Goal: Transaction & Acquisition: Purchase product/service

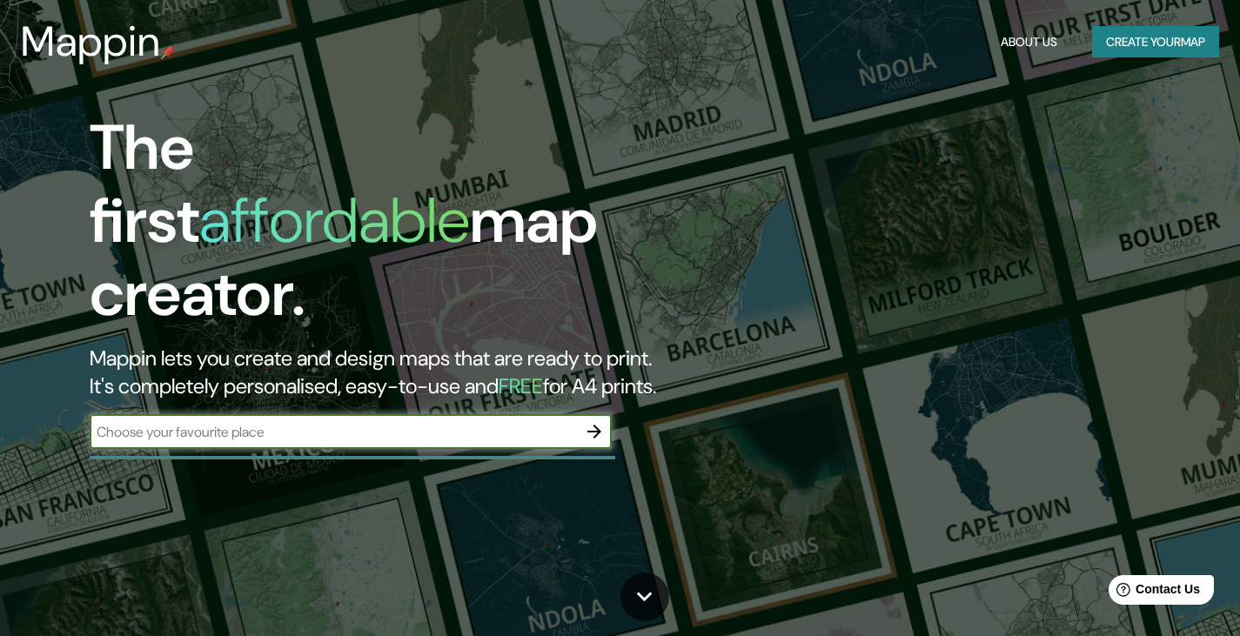
click at [295, 422] on input "text" at bounding box center [333, 432] width 487 height 20
type input "la [PERSON_NAME]"
click at [593, 421] on icon "button" at bounding box center [594, 431] width 21 height 21
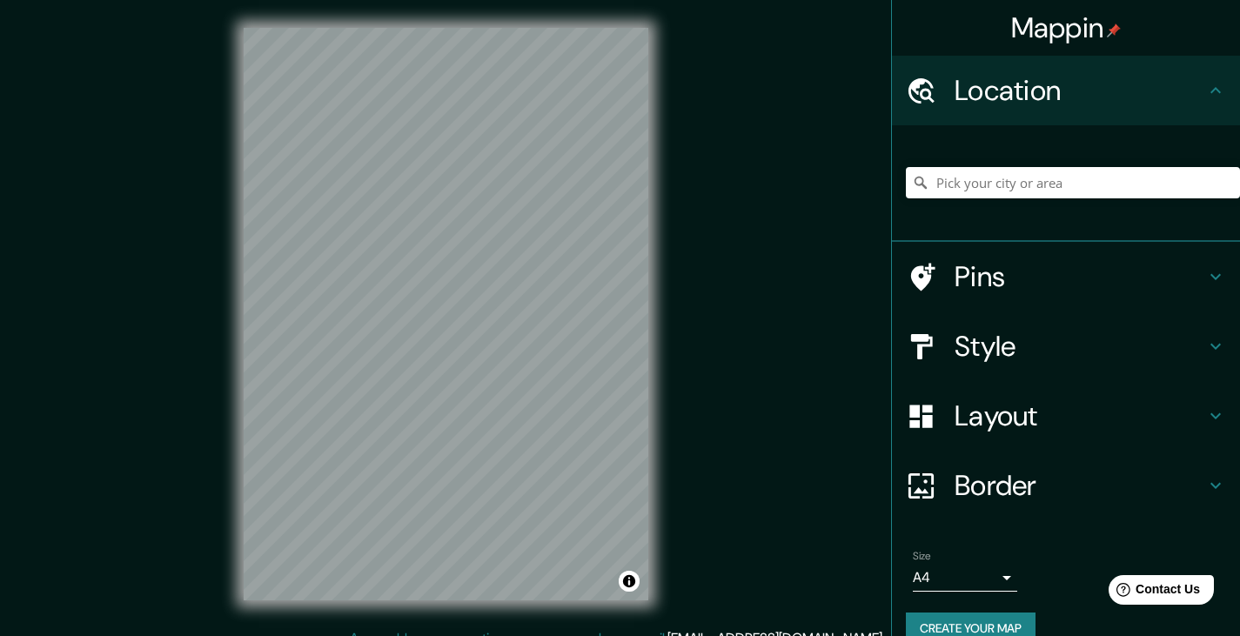
click at [659, 151] on div "© Mapbox © OpenStreetMap Improve this map" at bounding box center [446, 314] width 460 height 628
click at [658, 443] on div "© Mapbox © OpenStreetMap Improve this map" at bounding box center [446, 314] width 460 height 628
click at [1000, 191] on input "Pick your city or area" at bounding box center [1073, 182] width 334 height 31
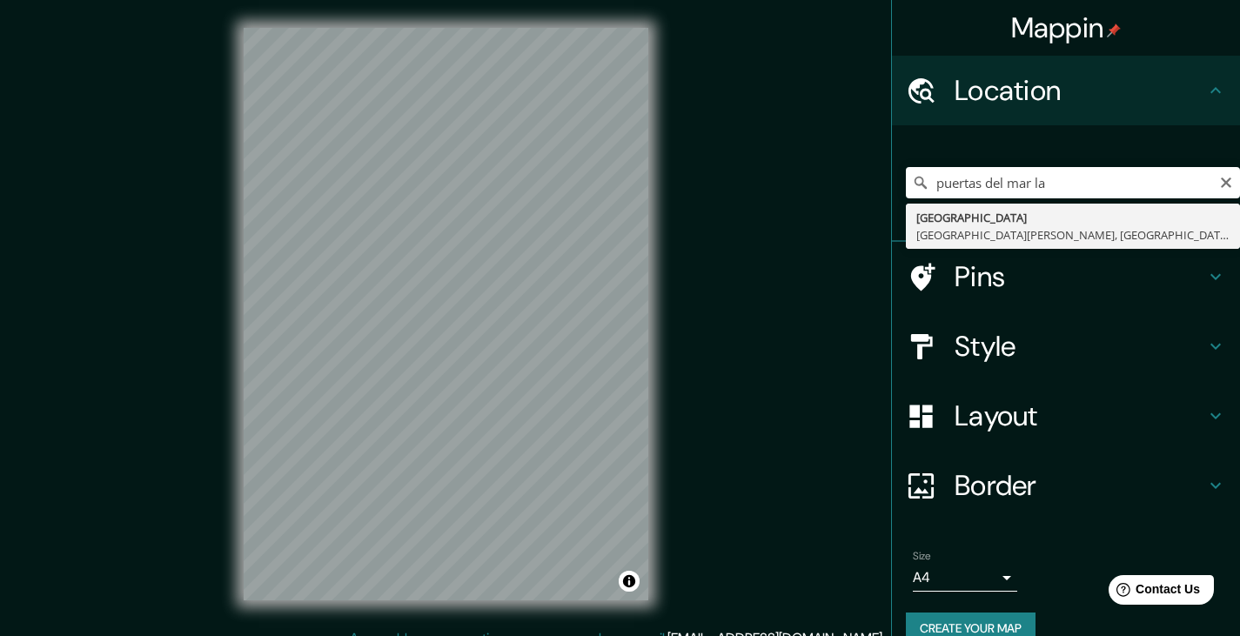
type input "[GEOGRAPHIC_DATA], [GEOGRAPHIC_DATA][PERSON_NAME], [GEOGRAPHIC_DATA] 1700000, […"
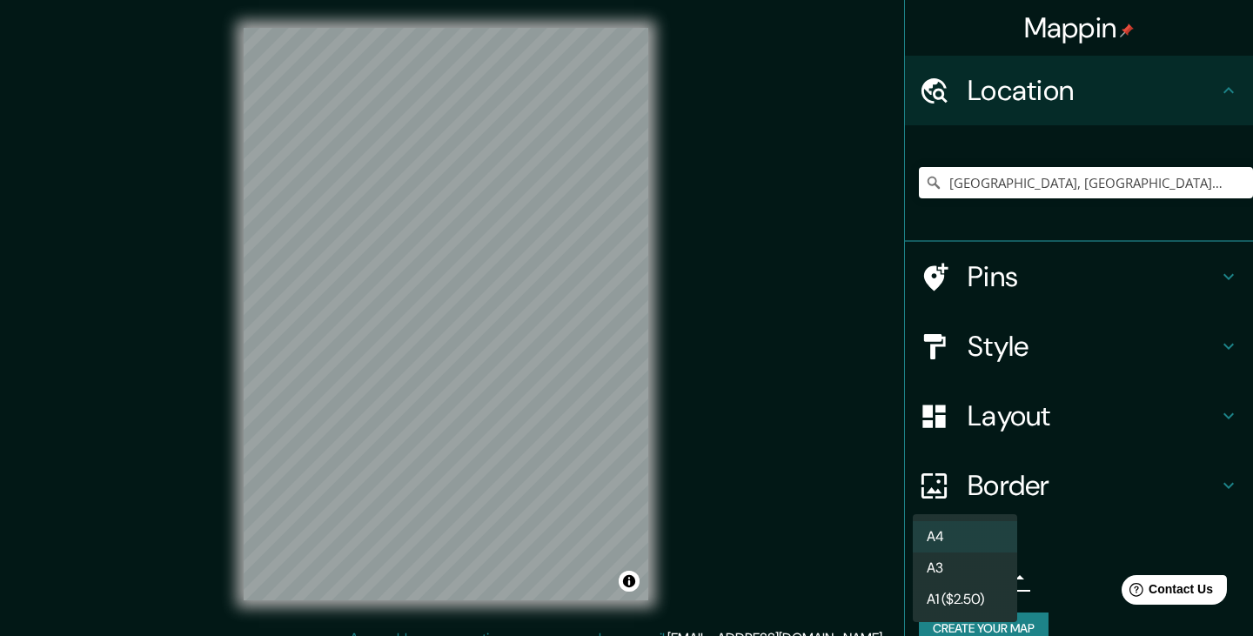
click at [995, 575] on body "Mappin Location [GEOGRAPHIC_DATA], [GEOGRAPHIC_DATA][PERSON_NAME], [GEOGRAPHIC_…" at bounding box center [626, 318] width 1253 height 636
click at [991, 579] on li "A3" at bounding box center [965, 568] width 104 height 31
type input "a4"
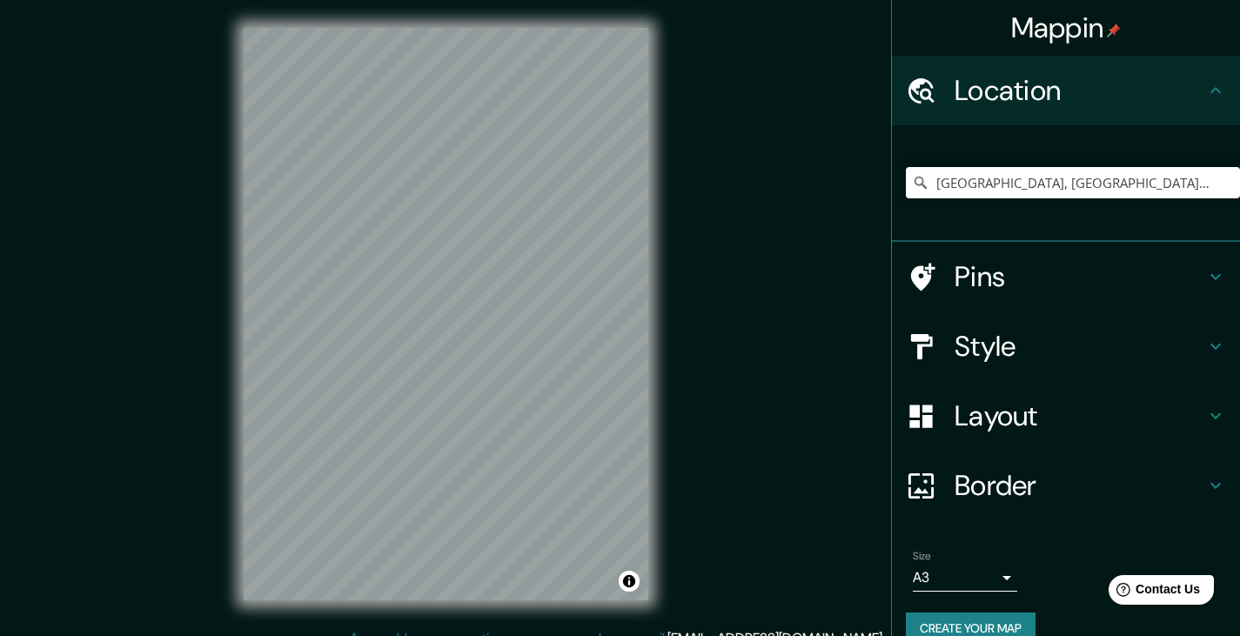
scroll to position [29, 0]
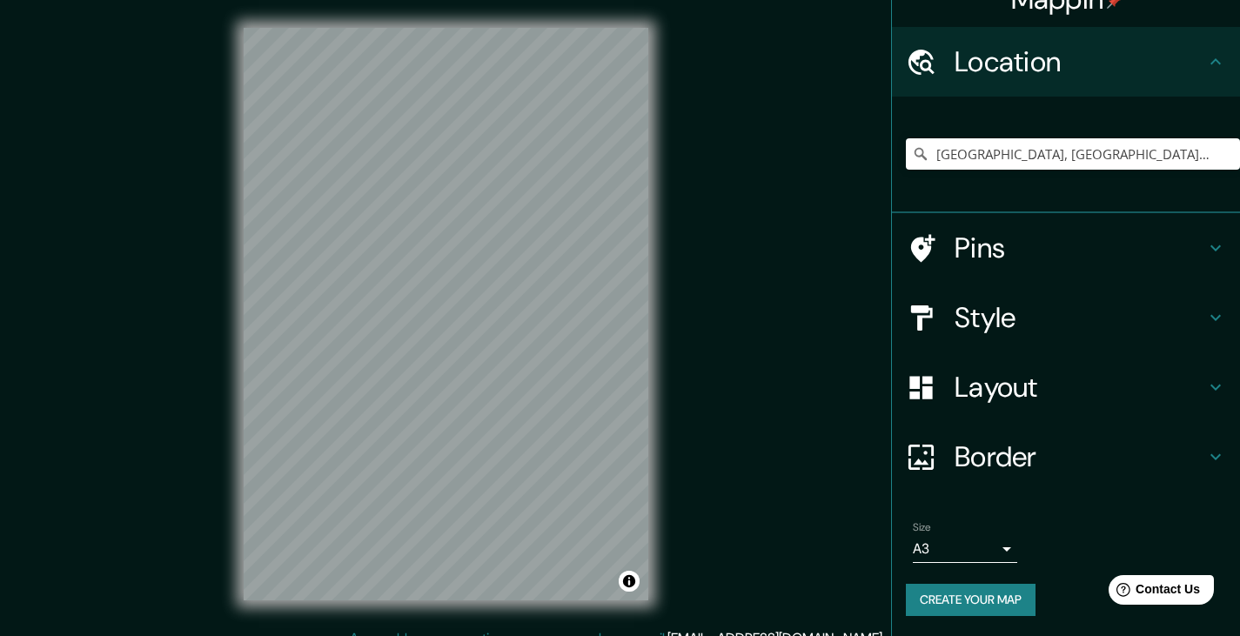
click at [1010, 379] on h4 "Layout" at bounding box center [1080, 387] width 251 height 35
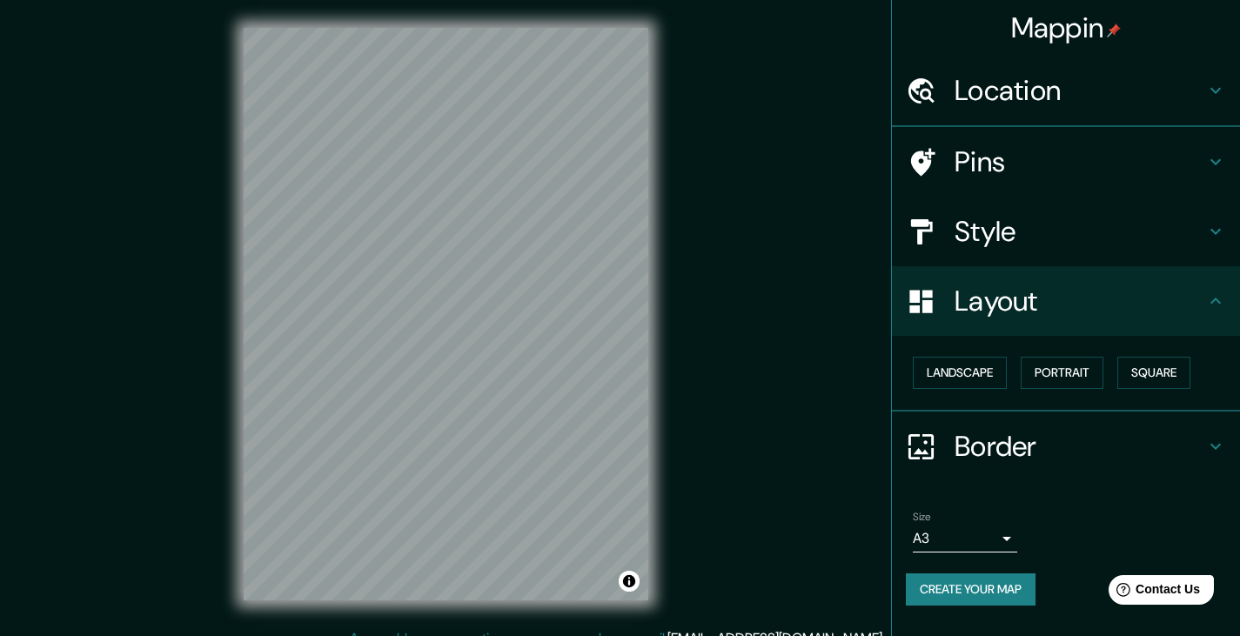
scroll to position [0, 0]
click at [963, 365] on button "Landscape" at bounding box center [960, 373] width 94 height 32
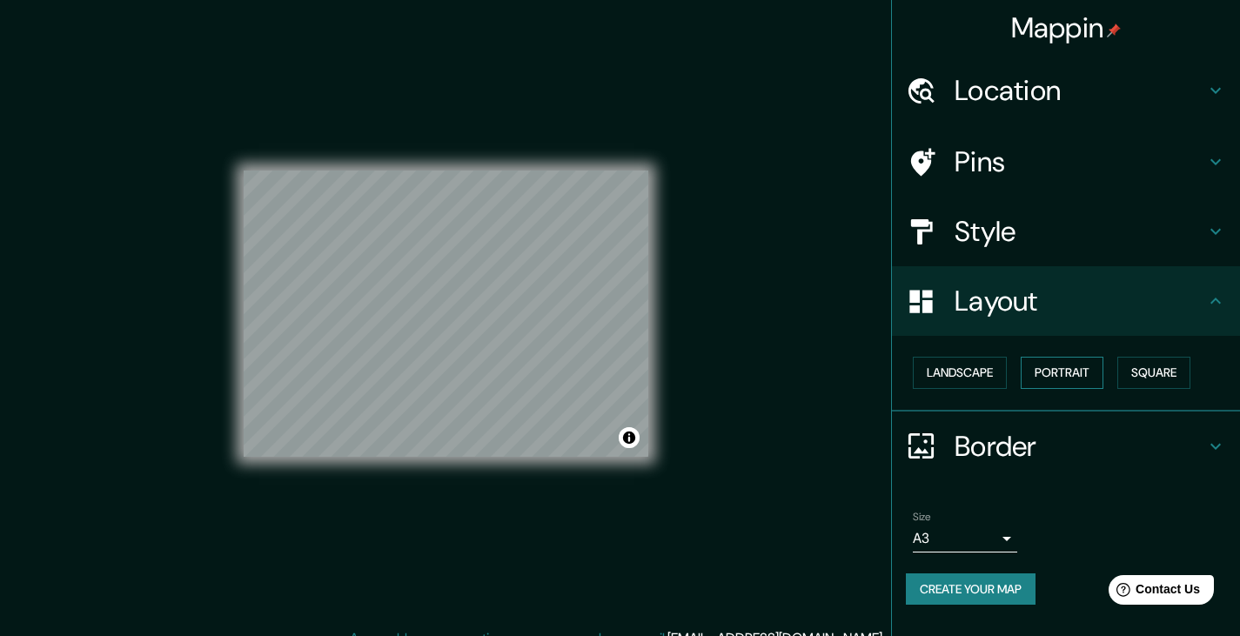
click at [1042, 369] on button "Portrait" at bounding box center [1062, 373] width 83 height 32
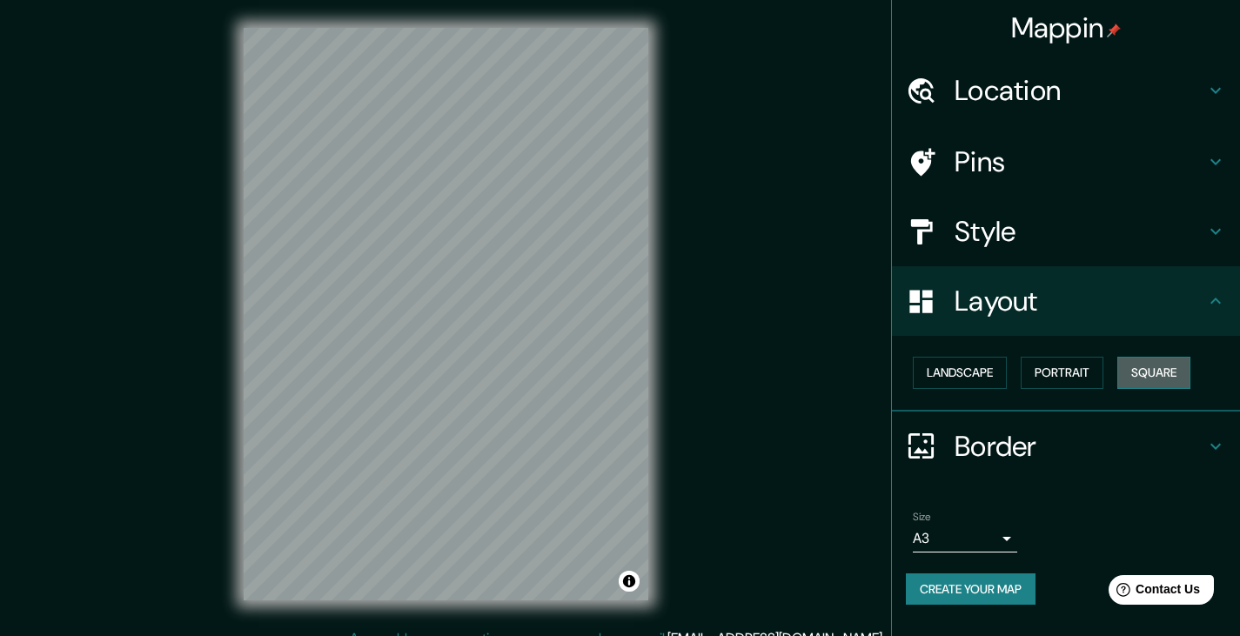
click at [1139, 365] on button "Square" at bounding box center [1153, 373] width 73 height 32
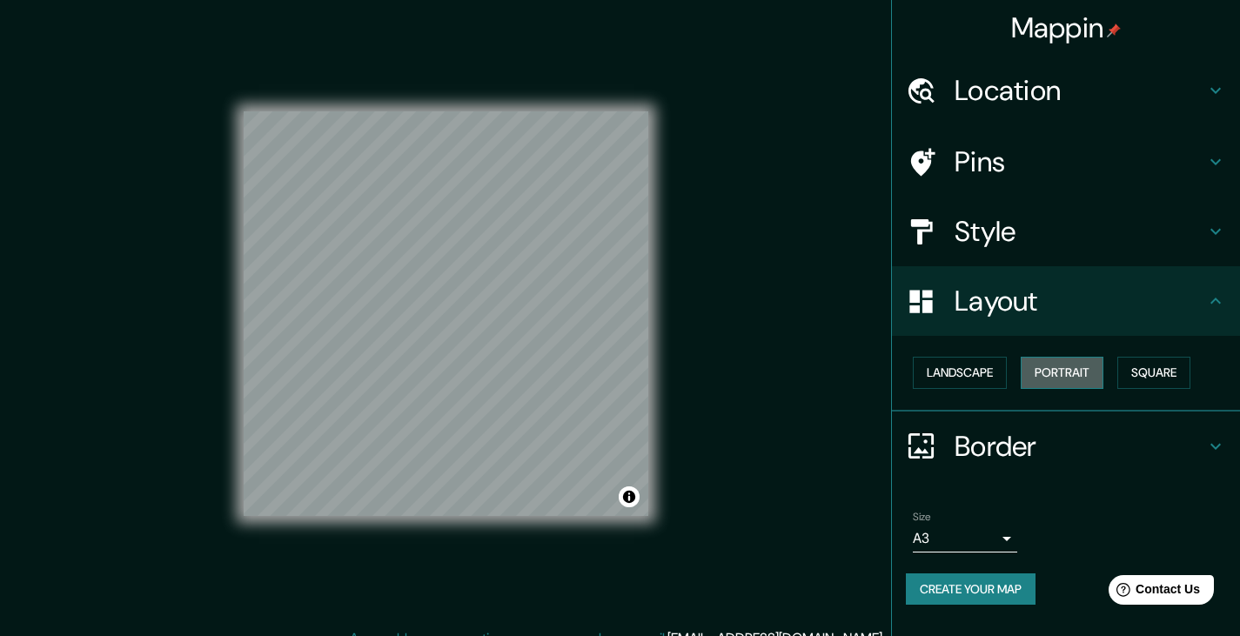
click at [1071, 365] on button "Portrait" at bounding box center [1062, 373] width 83 height 32
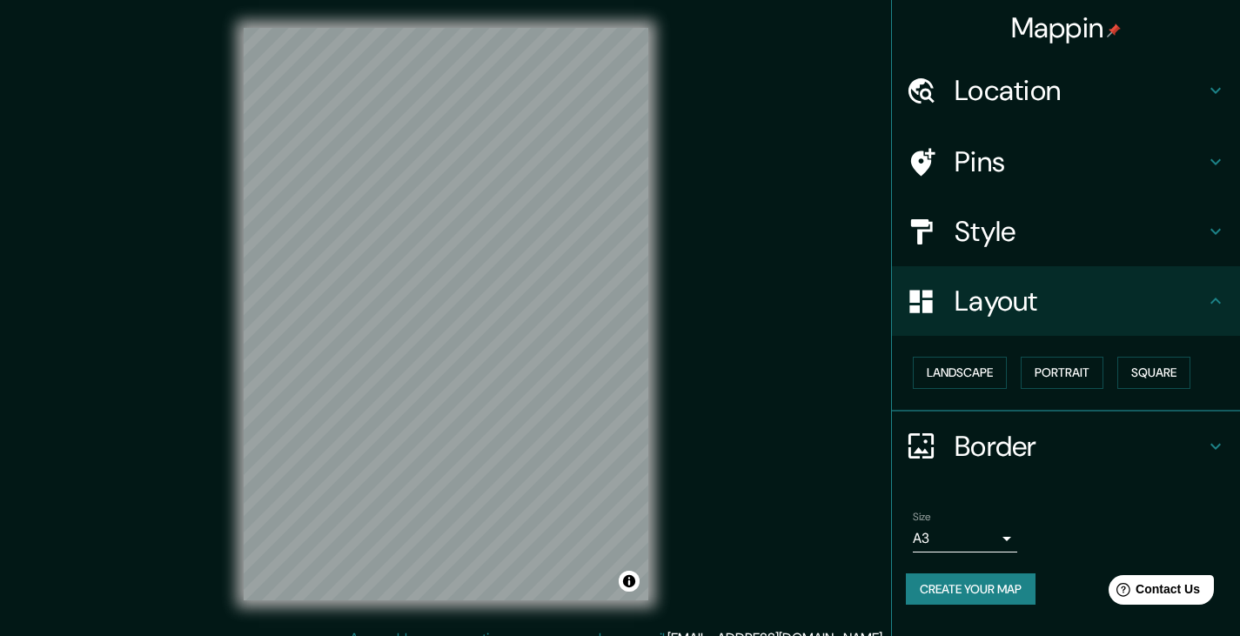
click at [1046, 241] on h4 "Style" at bounding box center [1080, 231] width 251 height 35
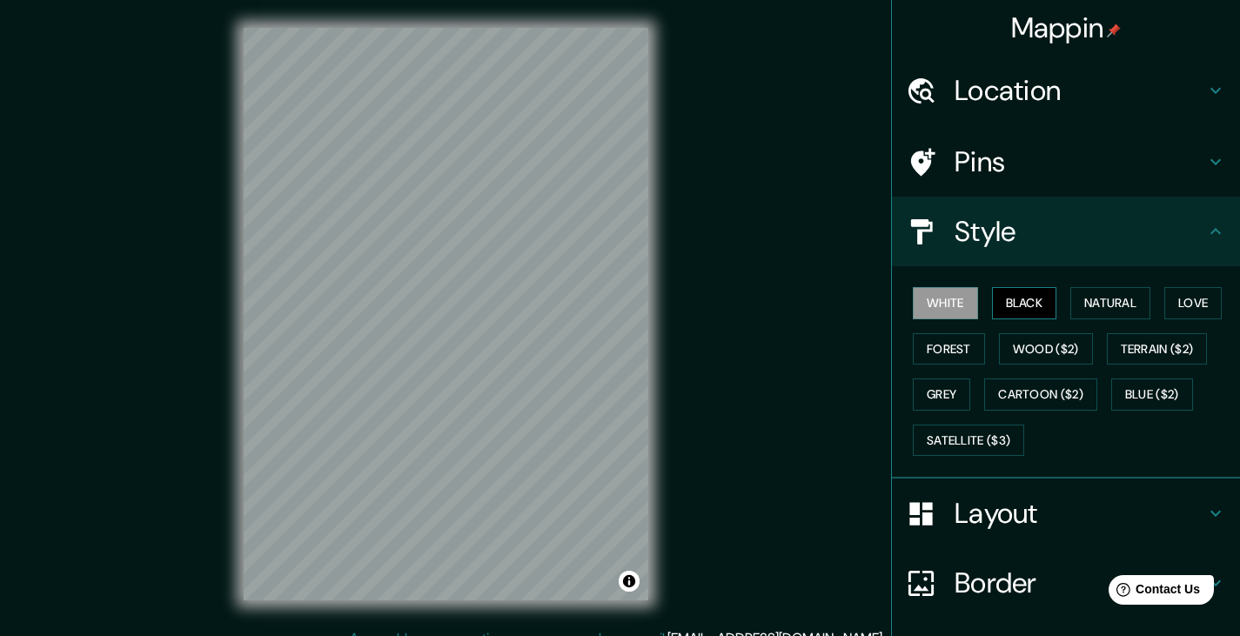
click at [1015, 305] on button "Black" at bounding box center [1024, 303] width 65 height 32
click at [1082, 305] on button "Natural" at bounding box center [1110, 303] width 80 height 32
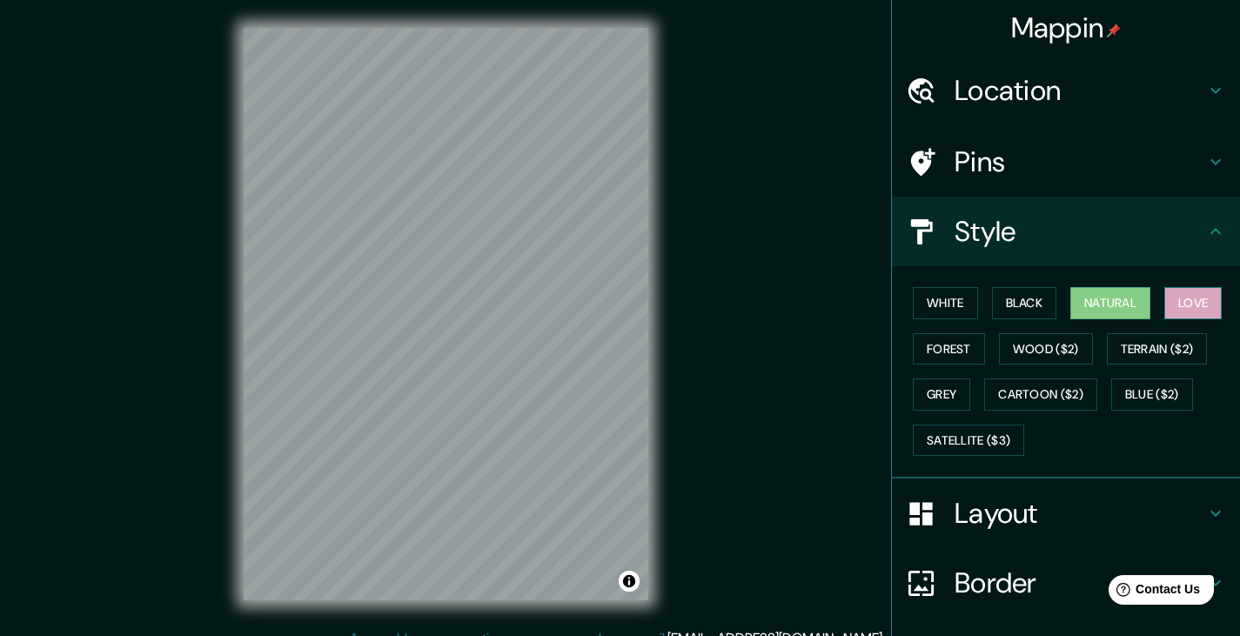
click at [1195, 306] on button "Love" at bounding box center [1192, 303] width 57 height 32
click at [928, 341] on button "Forest" at bounding box center [949, 349] width 72 height 32
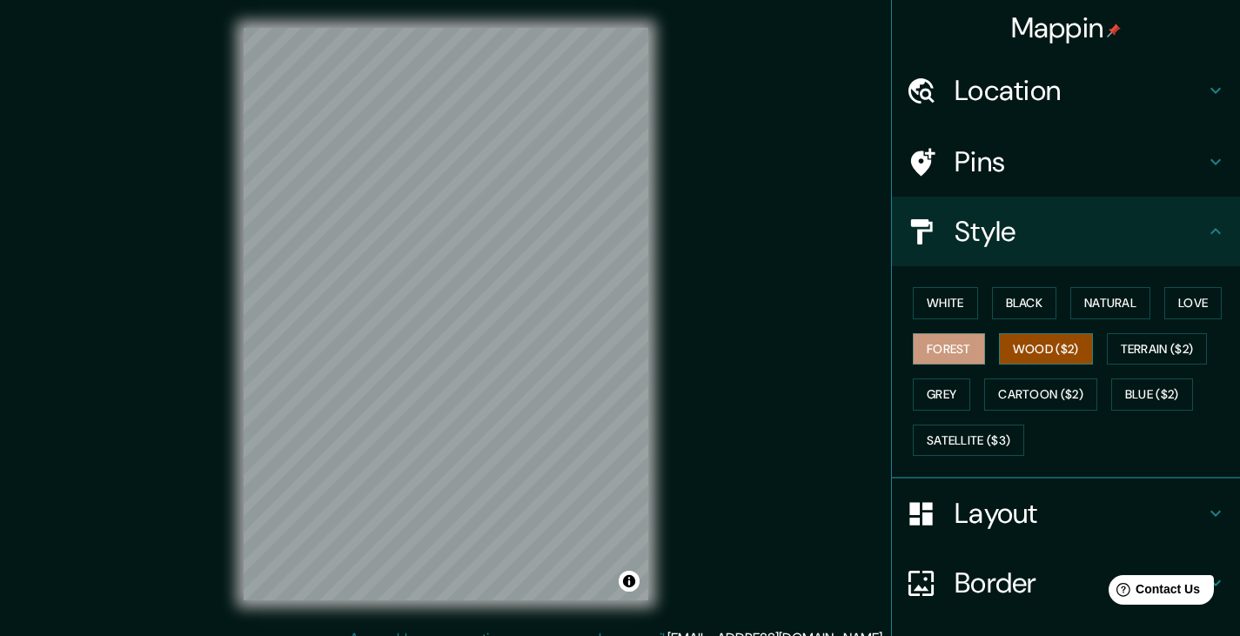
click at [1025, 360] on button "Wood ($2)" at bounding box center [1046, 349] width 94 height 32
click at [1160, 345] on button "Terrain ($2)" at bounding box center [1157, 349] width 101 height 32
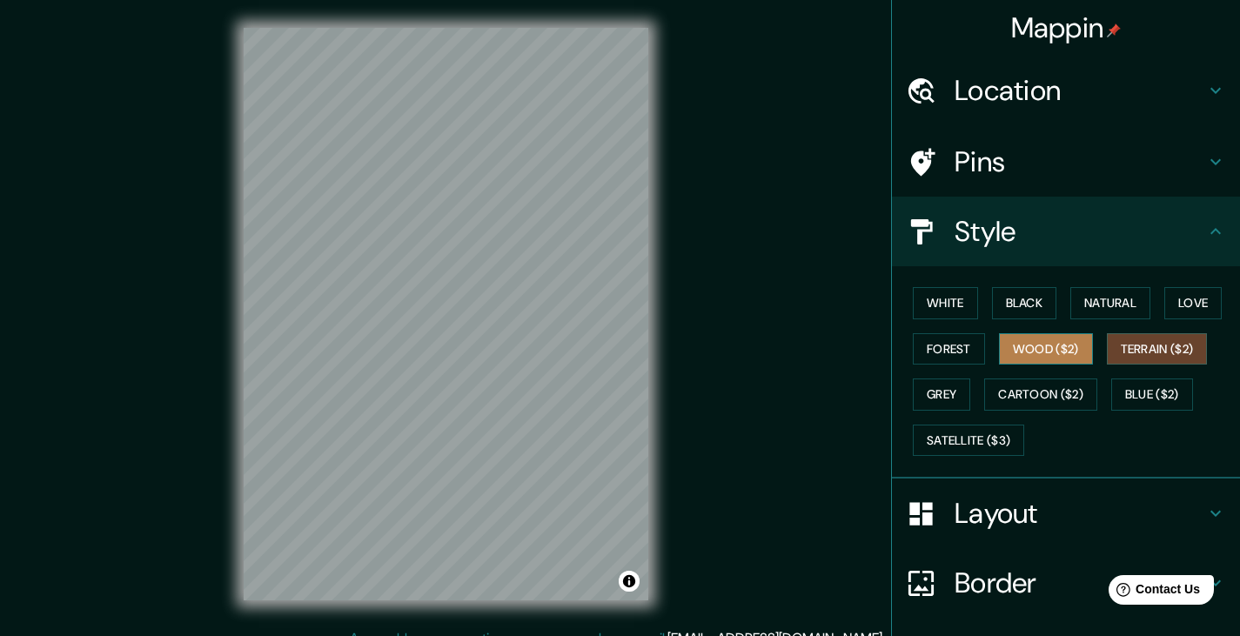
click at [1051, 345] on button "Wood ($2)" at bounding box center [1046, 349] width 94 height 32
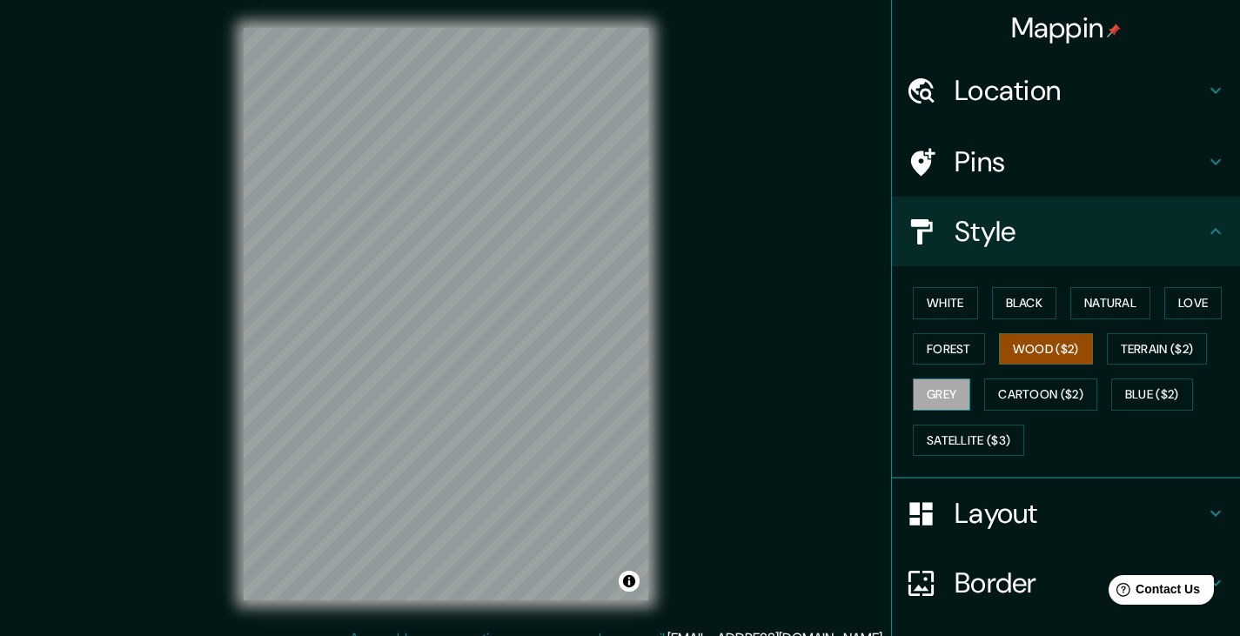
click at [934, 399] on button "Grey" at bounding box center [941, 394] width 57 height 32
click at [999, 403] on button "Cartoon ($2)" at bounding box center [1040, 394] width 113 height 32
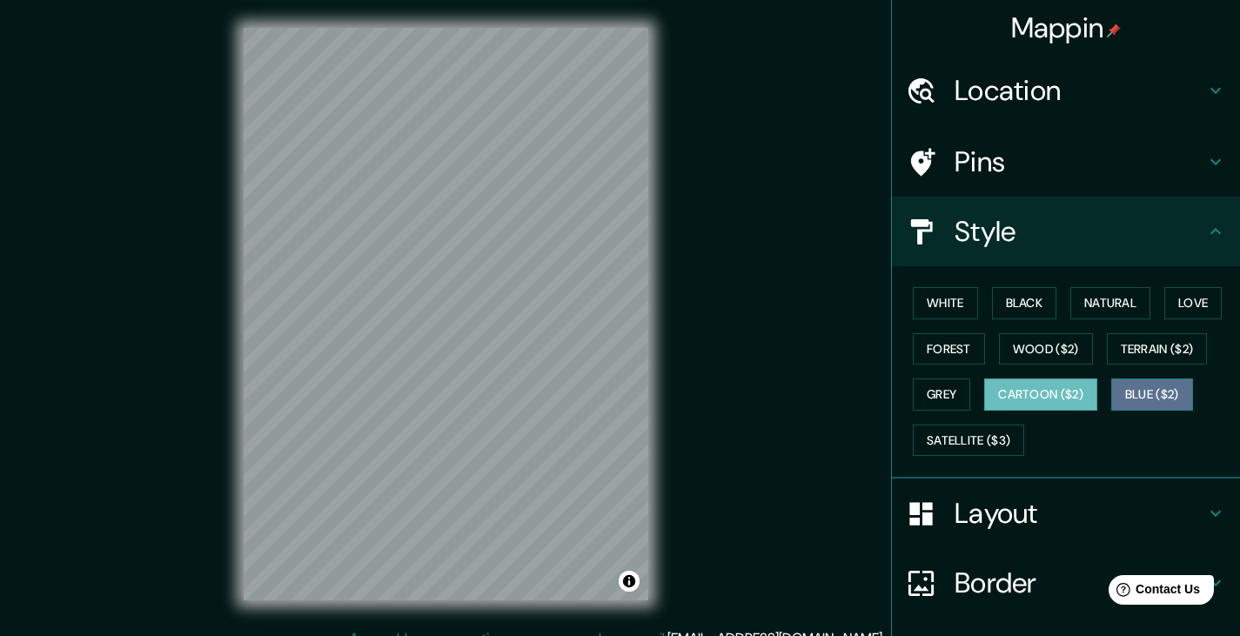
click at [1149, 395] on button "Blue ($2)" at bounding box center [1152, 394] width 82 height 32
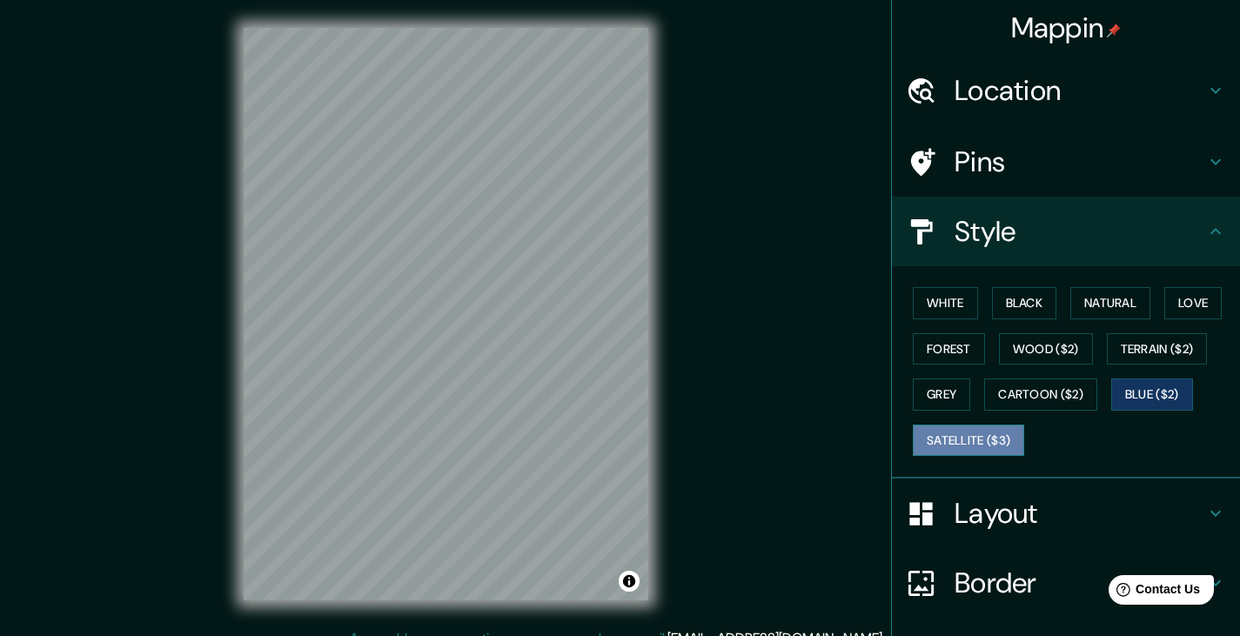
click at [999, 438] on button "Satellite ($3)" at bounding box center [968, 441] width 111 height 32
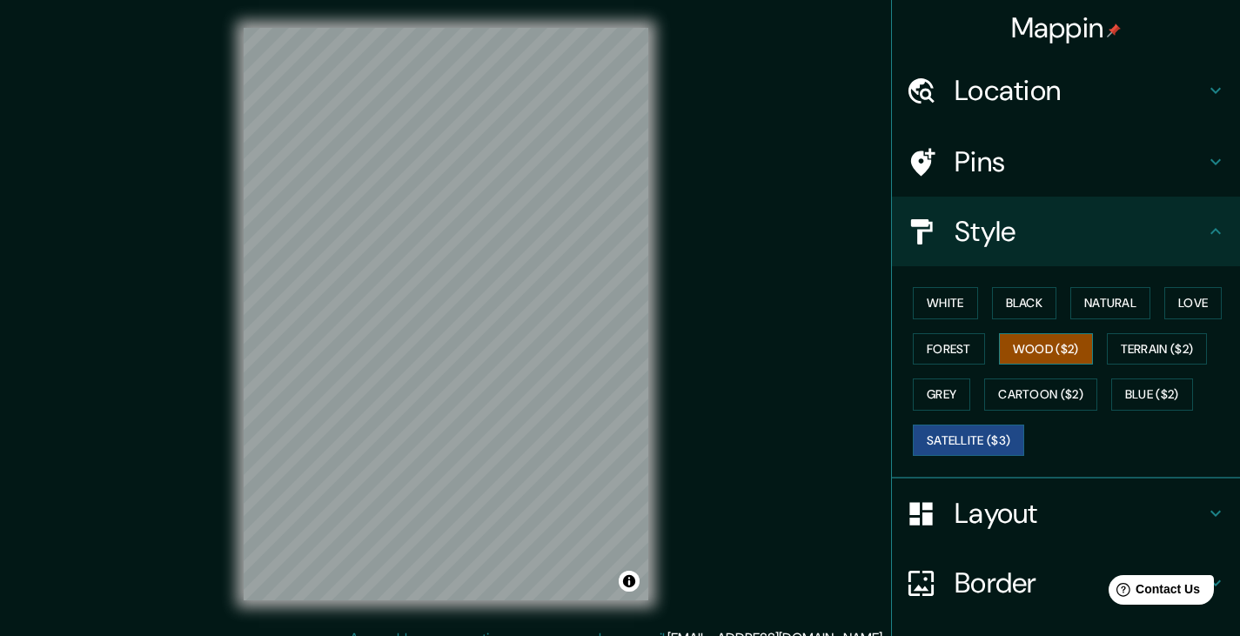
click at [1031, 360] on button "Wood ($2)" at bounding box center [1046, 349] width 94 height 32
click at [980, 445] on button "Satellite ($3)" at bounding box center [968, 441] width 111 height 32
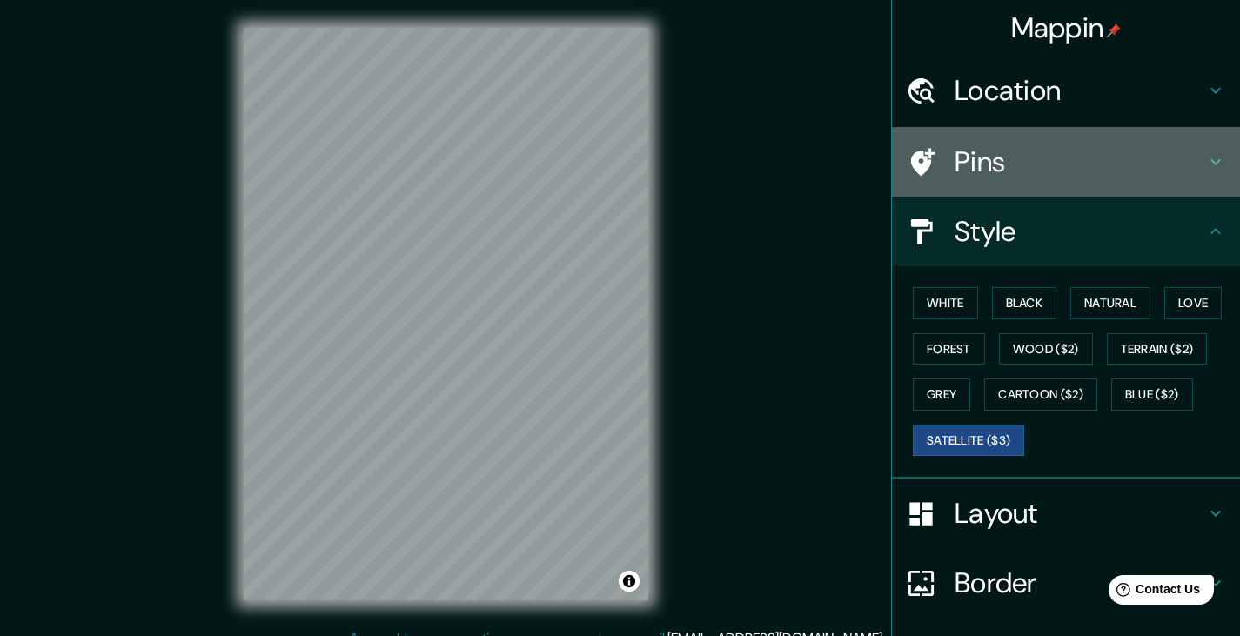
click at [1055, 171] on h4 "Pins" at bounding box center [1080, 161] width 251 height 35
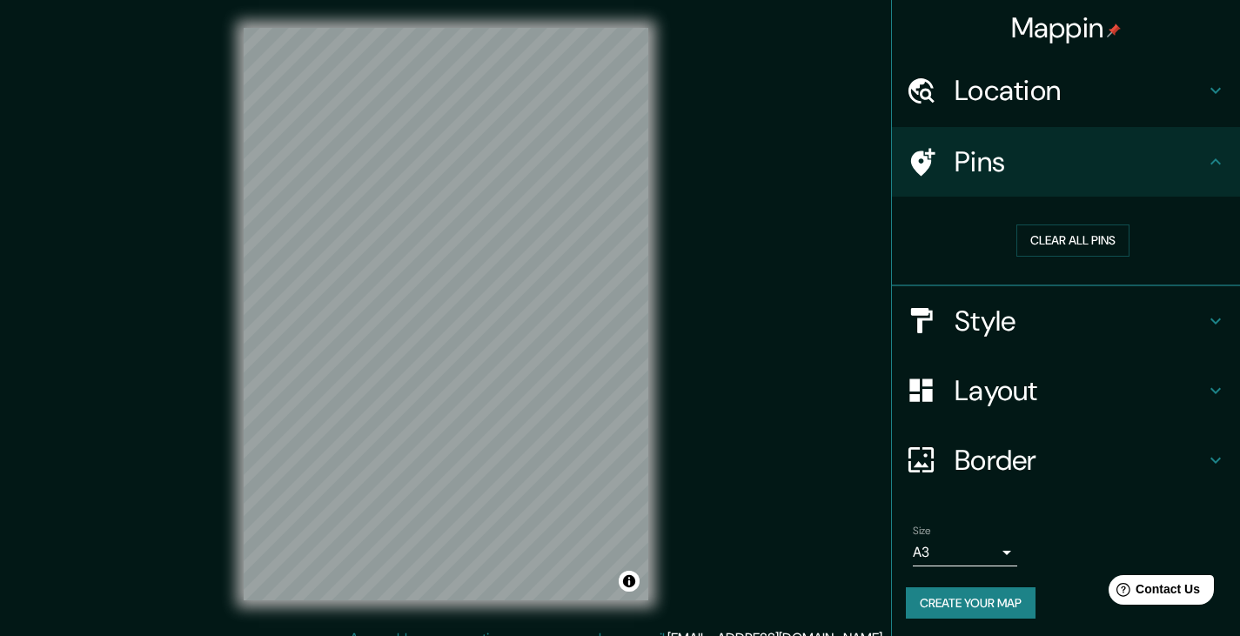
click at [1050, 328] on h4 "Style" at bounding box center [1080, 321] width 251 height 35
